Goal: Task Accomplishment & Management: Manage account settings

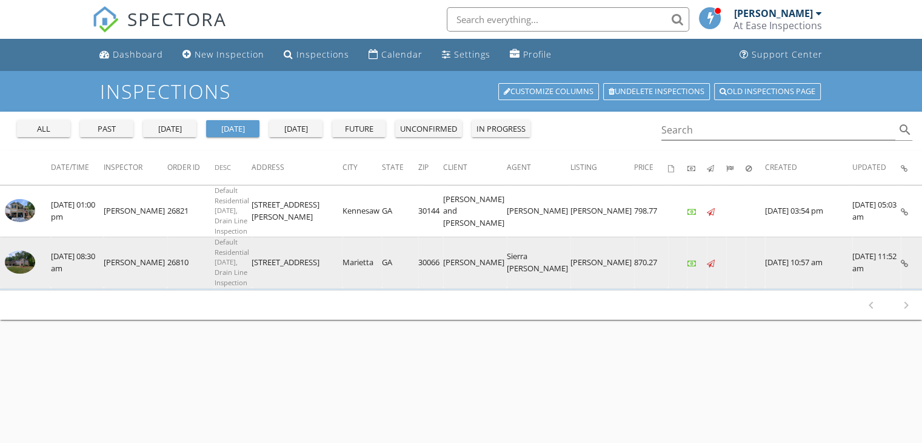
drag, startPoint x: 330, startPoint y: 248, endPoint x: 261, endPoint y: 248, distance: 69.1
click at [261, 248] on td "2850 Landing Dr" at bounding box center [297, 263] width 91 height 52
copy td "2850 Landing Dr"
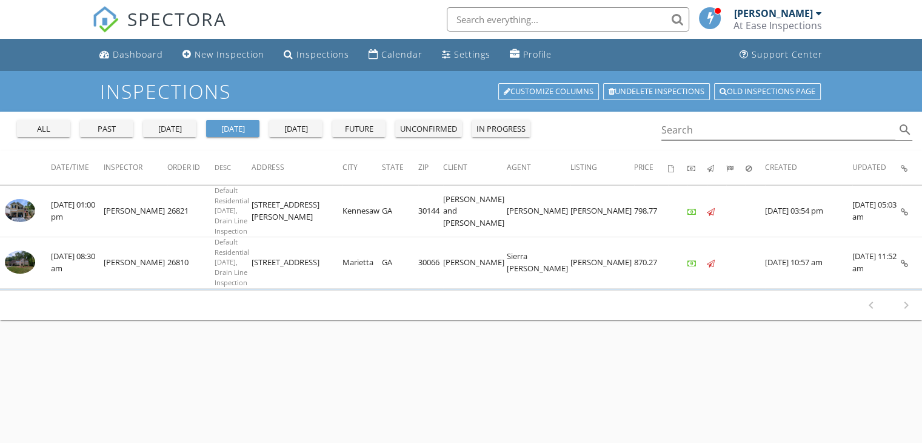
drag, startPoint x: 293, startPoint y: 338, endPoint x: 320, endPoint y: 296, distance: 50.1
click at [293, 338] on div "Inspections Customize Columns Undelete inspections Old inspections page all pas…" at bounding box center [461, 292] width 922 height 443
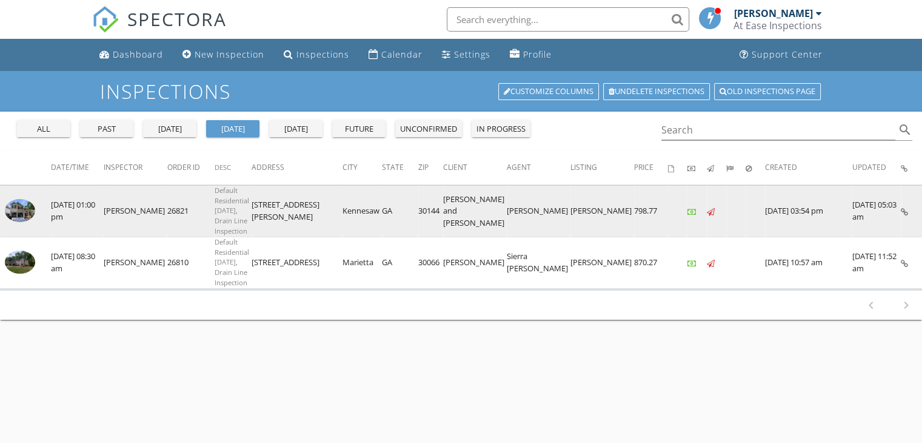
drag, startPoint x: 322, startPoint y: 204, endPoint x: 261, endPoint y: 203, distance: 60.7
click at [261, 203] on td "3744 Christine St NW" at bounding box center [297, 211] width 91 height 52
copy td "3744 Christine St"
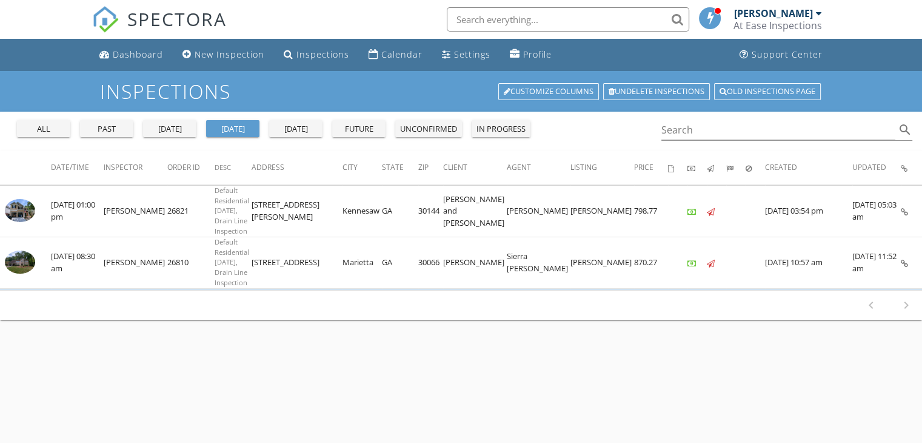
click at [323, 365] on div "Inspections Customize Columns Undelete inspections Old inspections page all pas…" at bounding box center [461, 292] width 922 height 443
click at [515, 350] on div "Inspections Customize Columns Undelete inspections Old inspections page all pas…" at bounding box center [461, 292] width 922 height 443
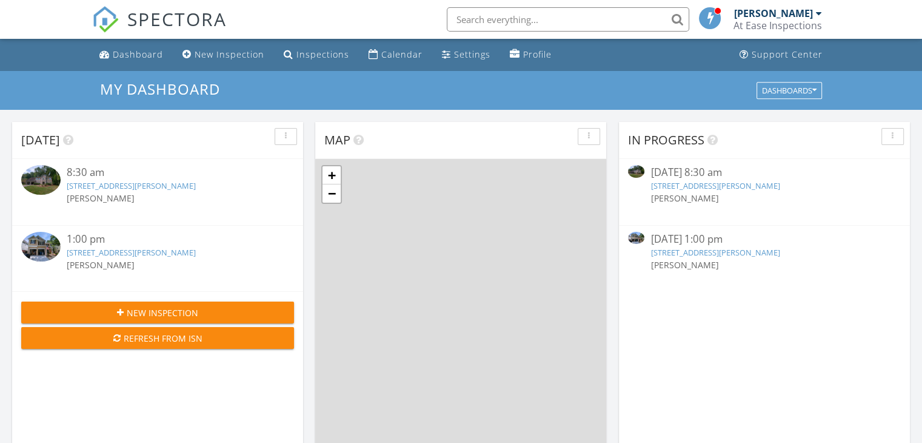
click at [580, 21] on input "text" at bounding box center [568, 19] width 243 height 24
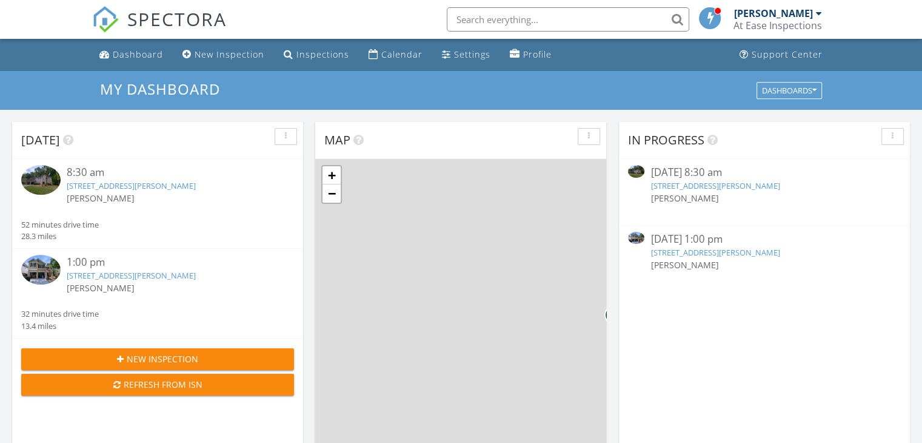
scroll to position [1123, 941]
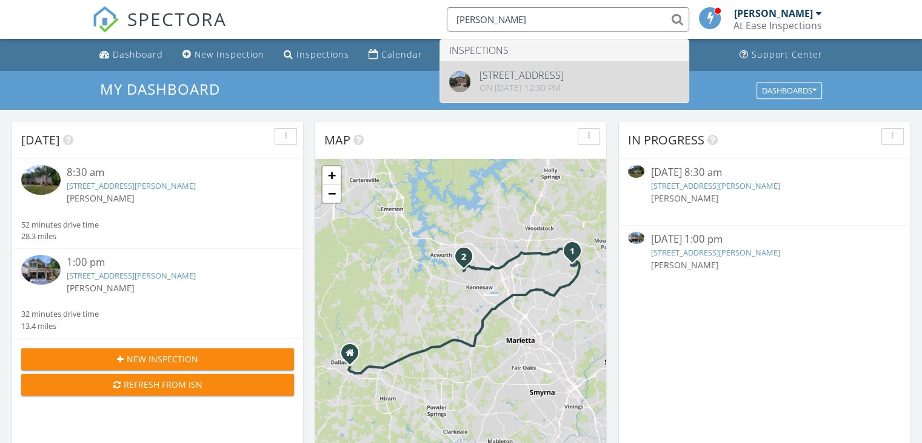
type input "Lanci"
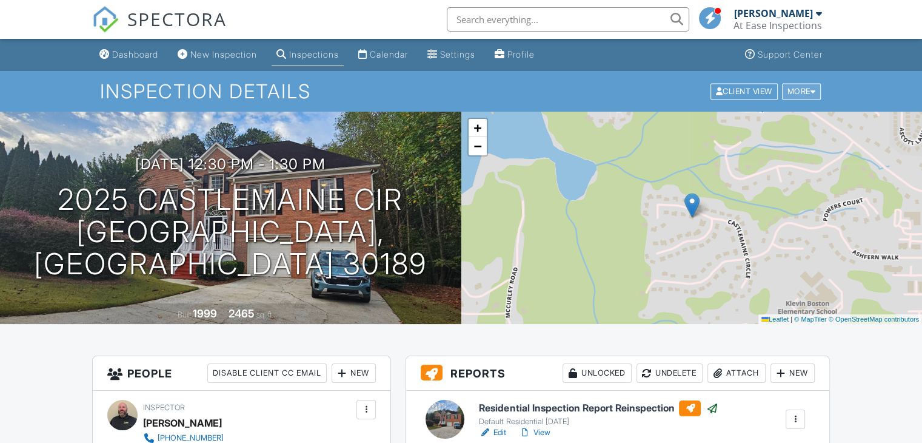
click at [813, 90] on div at bounding box center [813, 91] width 5 height 8
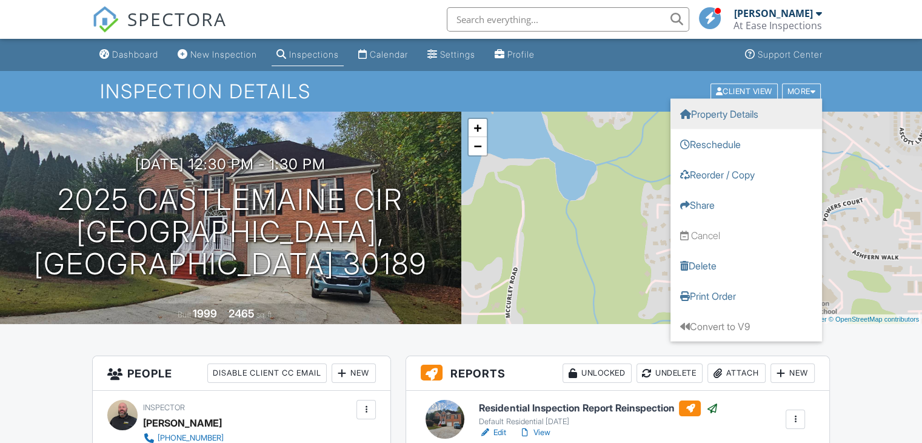
click at [752, 110] on link "Property Details" at bounding box center [747, 113] width 152 height 30
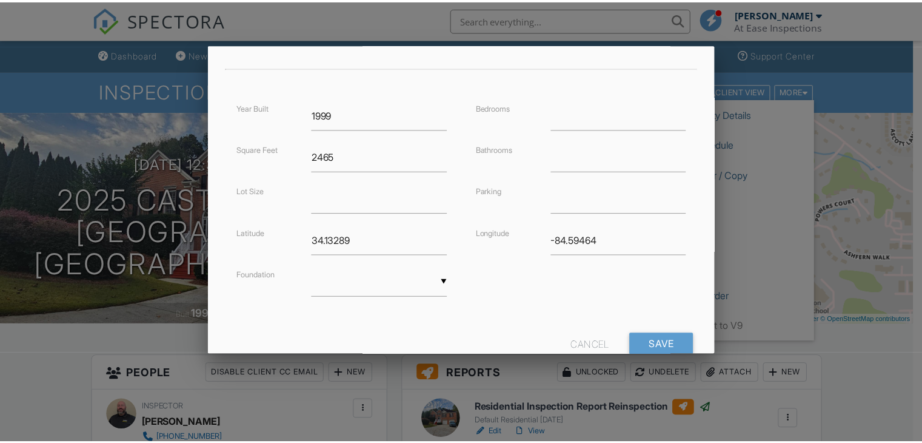
scroll to position [295, 0]
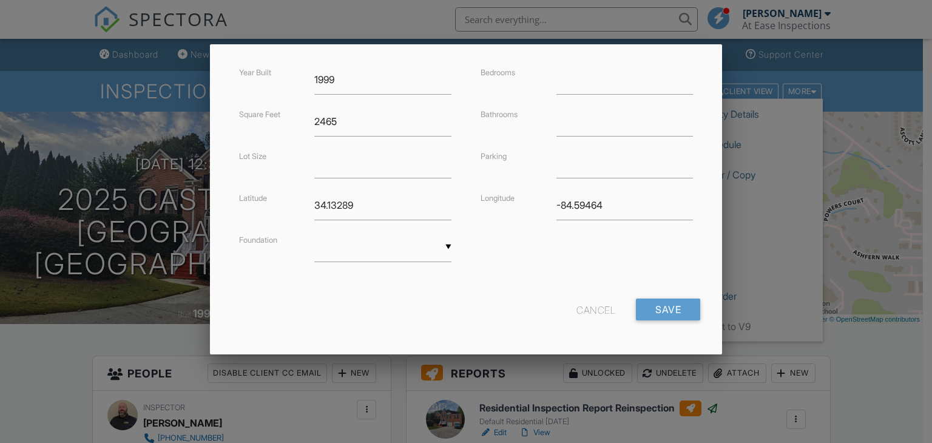
click at [589, 306] on div "Cancel" at bounding box center [595, 309] width 39 height 22
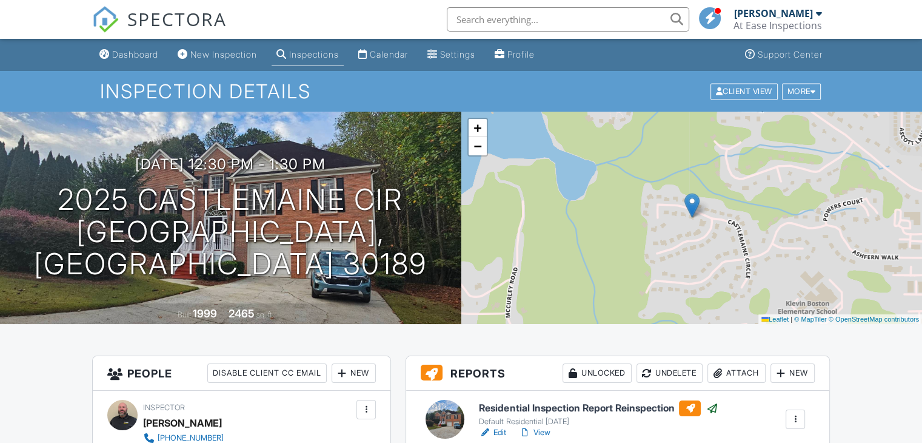
click at [336, 53] on div "Inspections" at bounding box center [314, 54] width 50 height 10
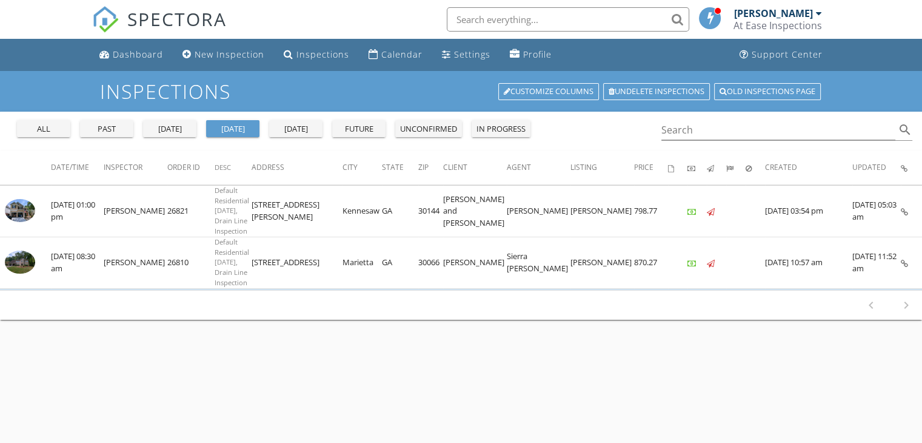
click at [169, 127] on div "yesterday" at bounding box center [170, 129] width 44 height 12
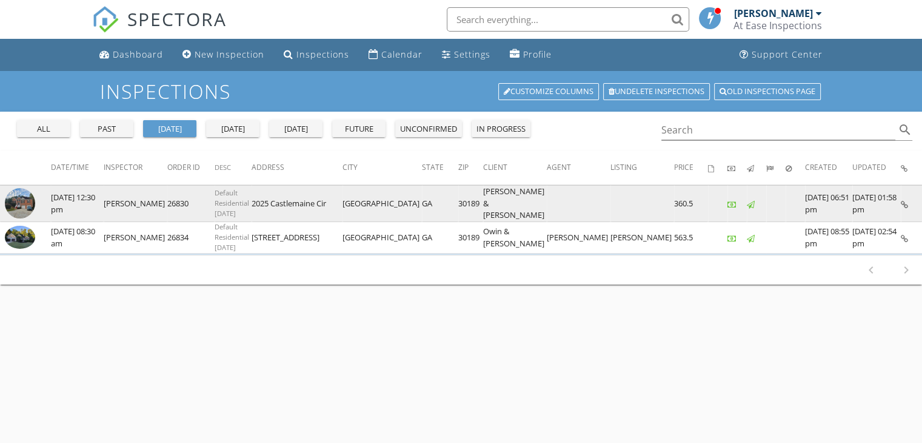
click at [32, 200] on img at bounding box center [20, 203] width 30 height 30
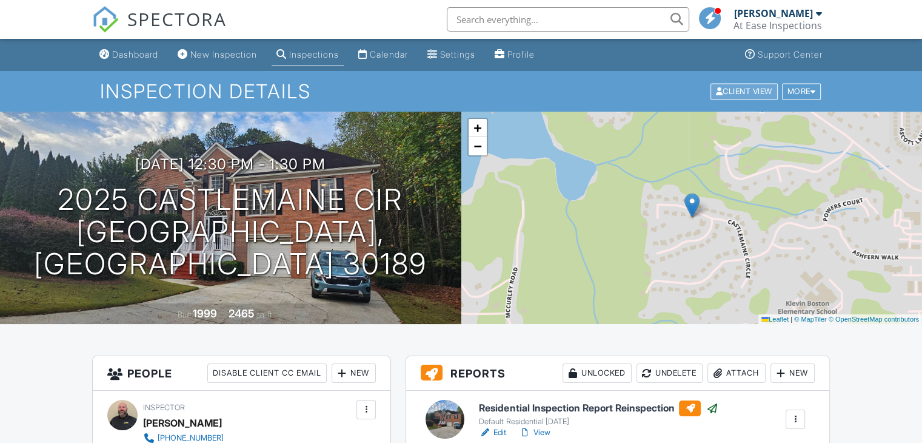
click at [735, 93] on div "Client View" at bounding box center [744, 91] width 67 height 16
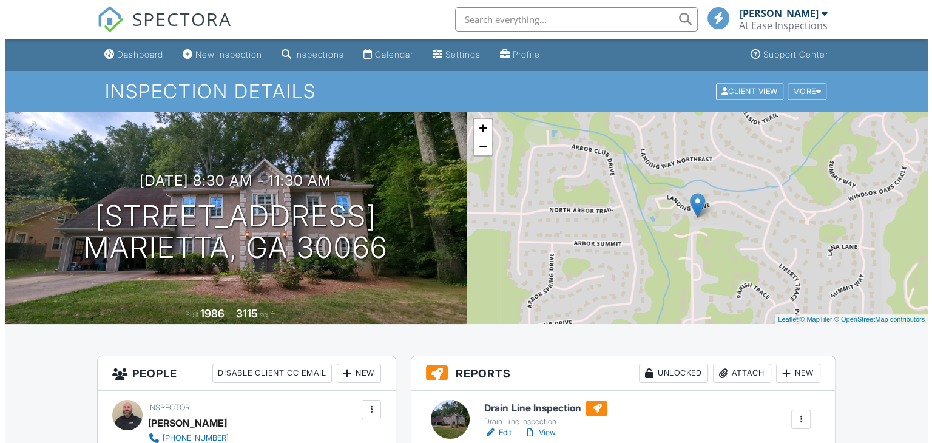
scroll to position [182, 0]
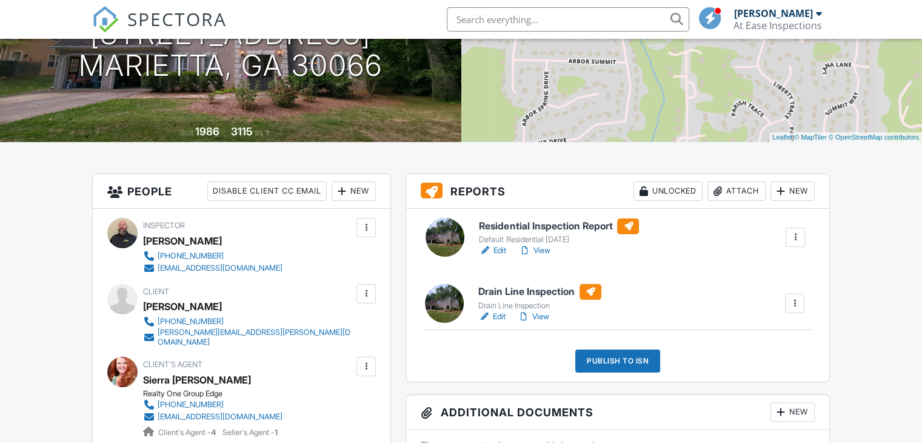
drag, startPoint x: 551, startPoint y: 226, endPoint x: 549, endPoint y: 292, distance: 65.5
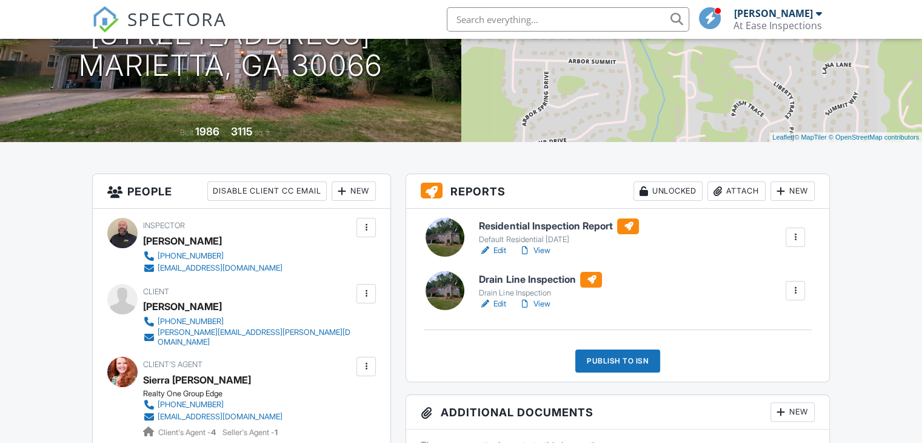
click at [622, 364] on div "Publish to ISN" at bounding box center [618, 360] width 85 height 23
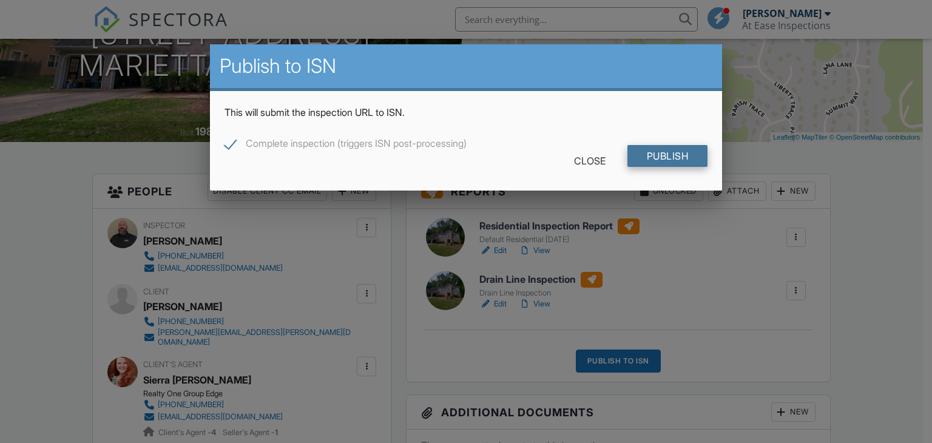
click at [671, 156] on input "Publish" at bounding box center [667, 156] width 81 height 22
